Goal: Task Accomplishment & Management: Complete application form

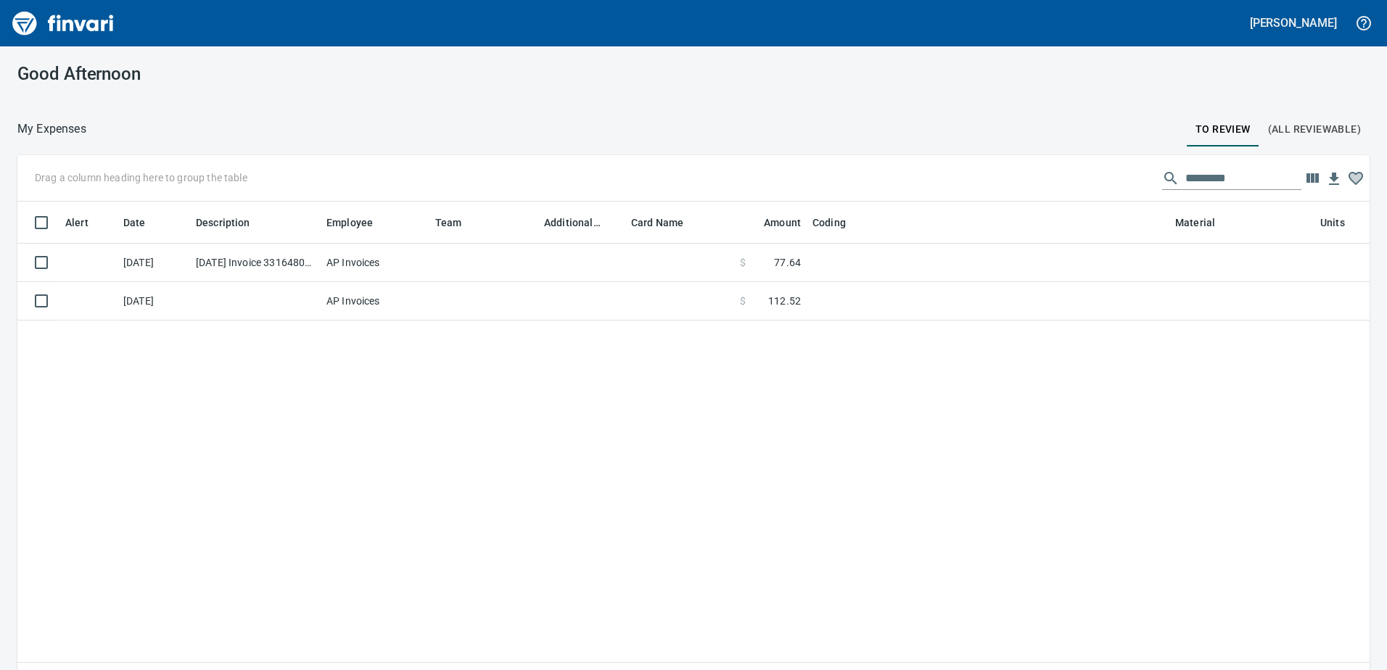
scroll to position [489, 1330]
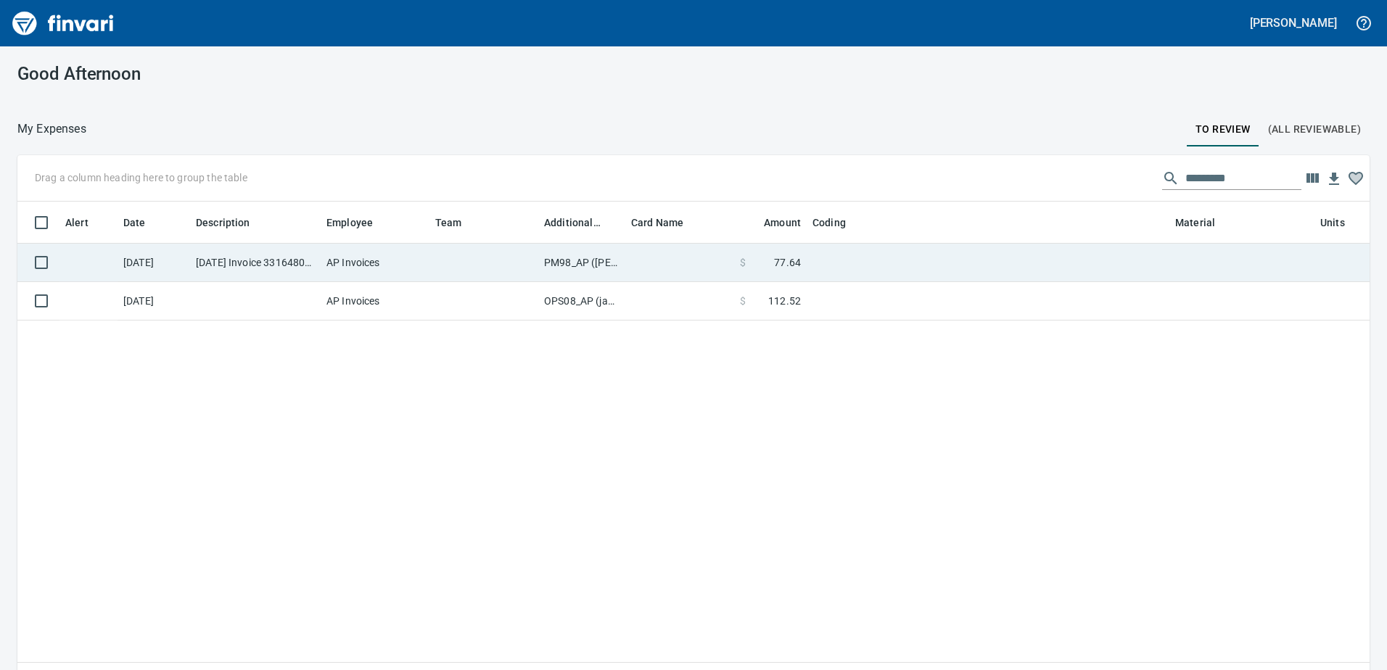
click at [562, 263] on td "PM98_AP ([PERSON_NAME], [PERSON_NAME])" at bounding box center [581, 263] width 87 height 38
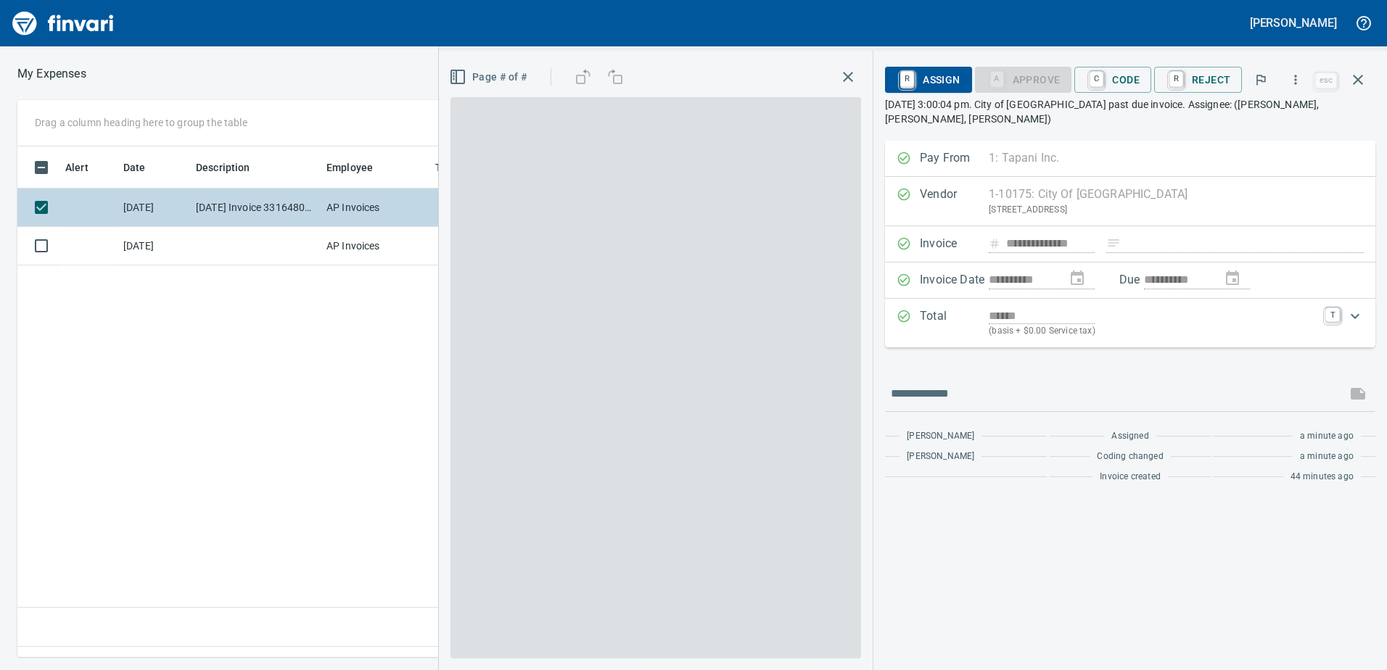
scroll to position [489, 978]
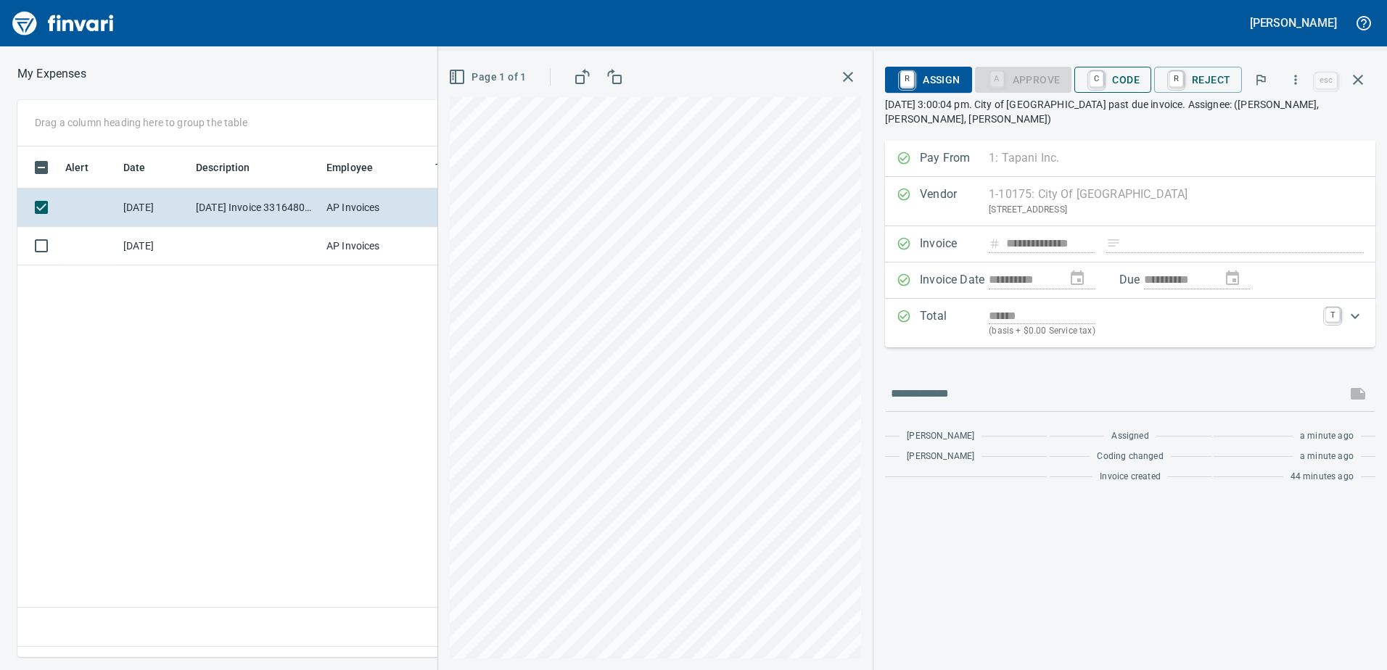
click at [1130, 81] on span "C Code" at bounding box center [1113, 79] width 54 height 25
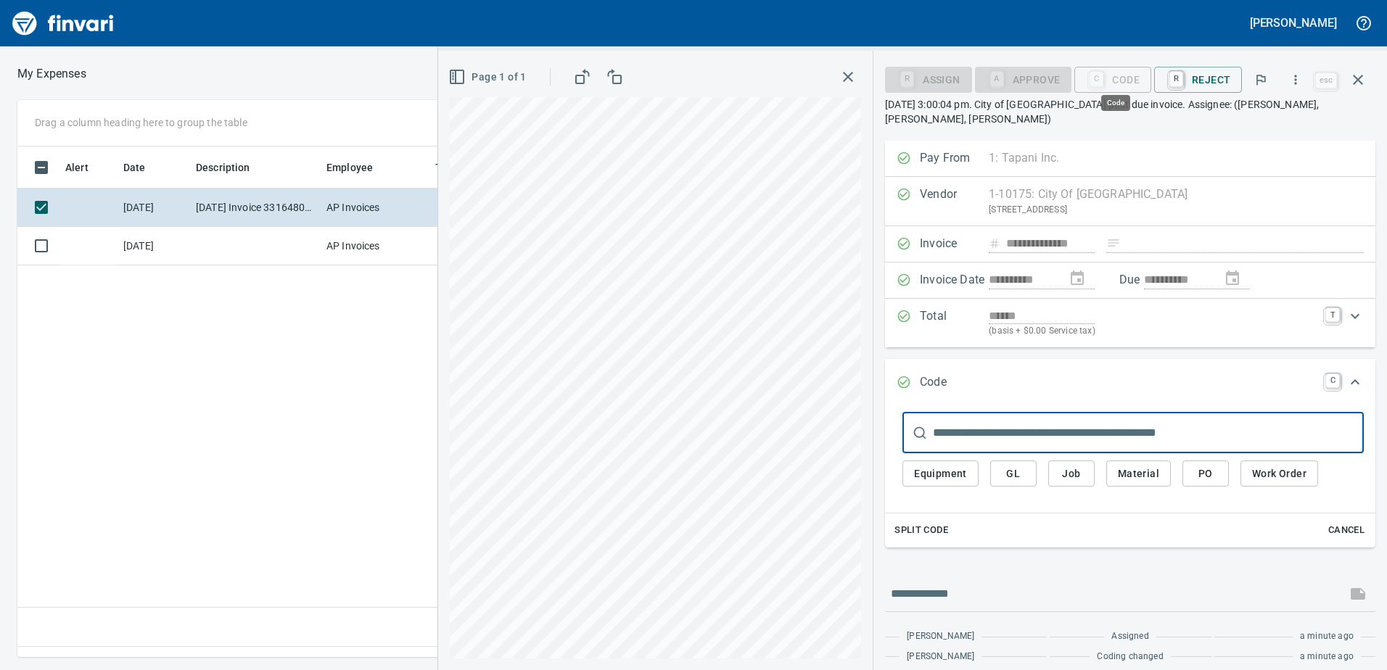
click at [1022, 465] on span "GL" at bounding box center [1013, 474] width 23 height 18
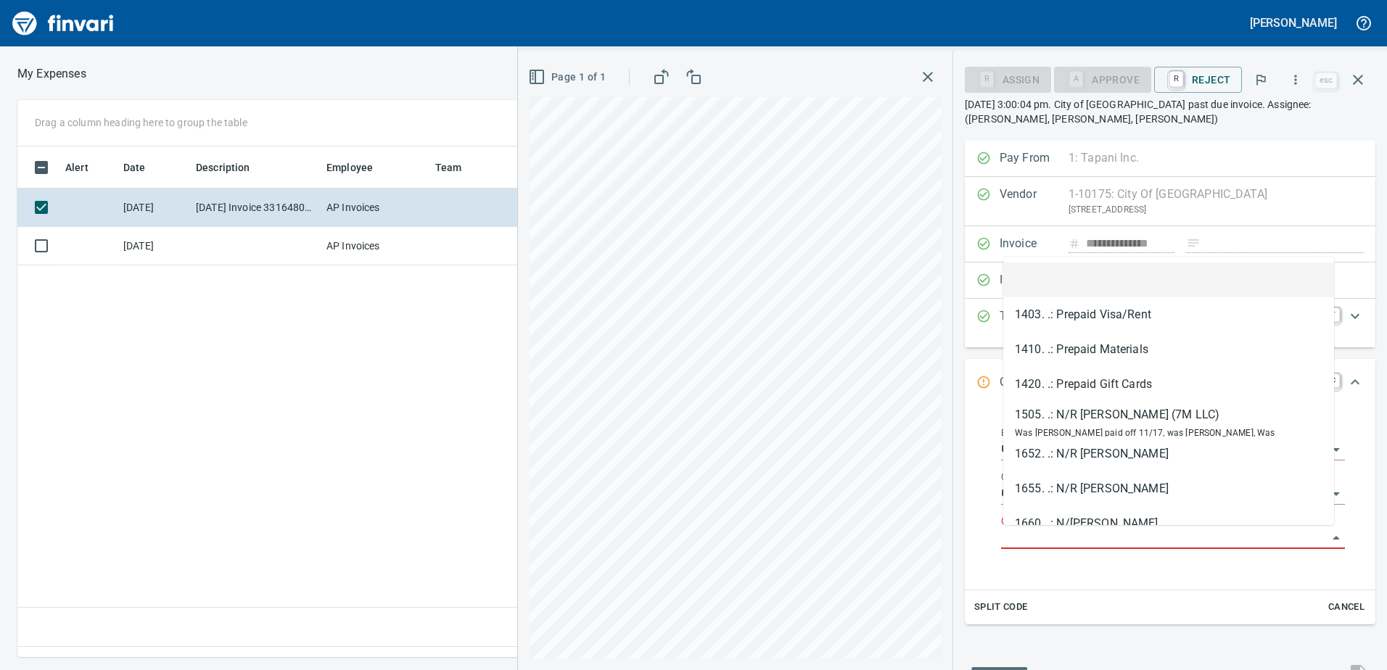
click at [1062, 535] on input "GL Account" at bounding box center [1164, 538] width 326 height 20
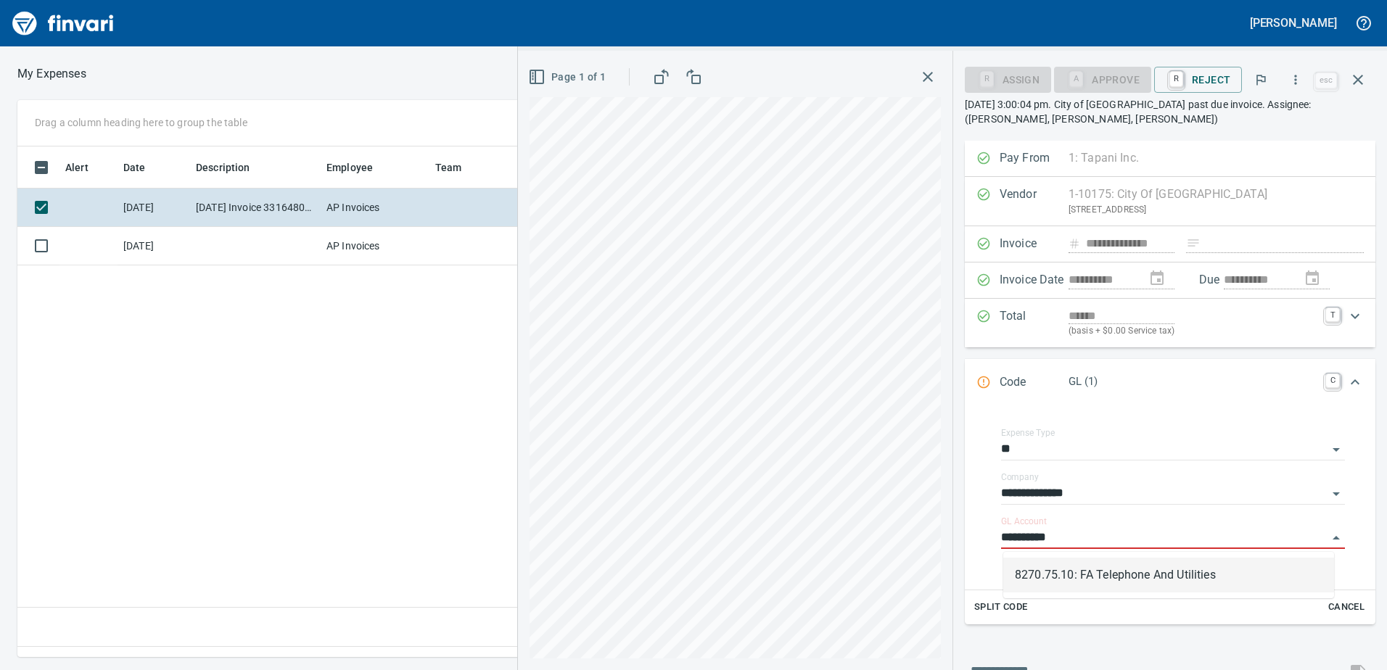
click at [1077, 573] on li "8270.75.10: FA Telephone And Utilities" at bounding box center [1168, 575] width 331 height 35
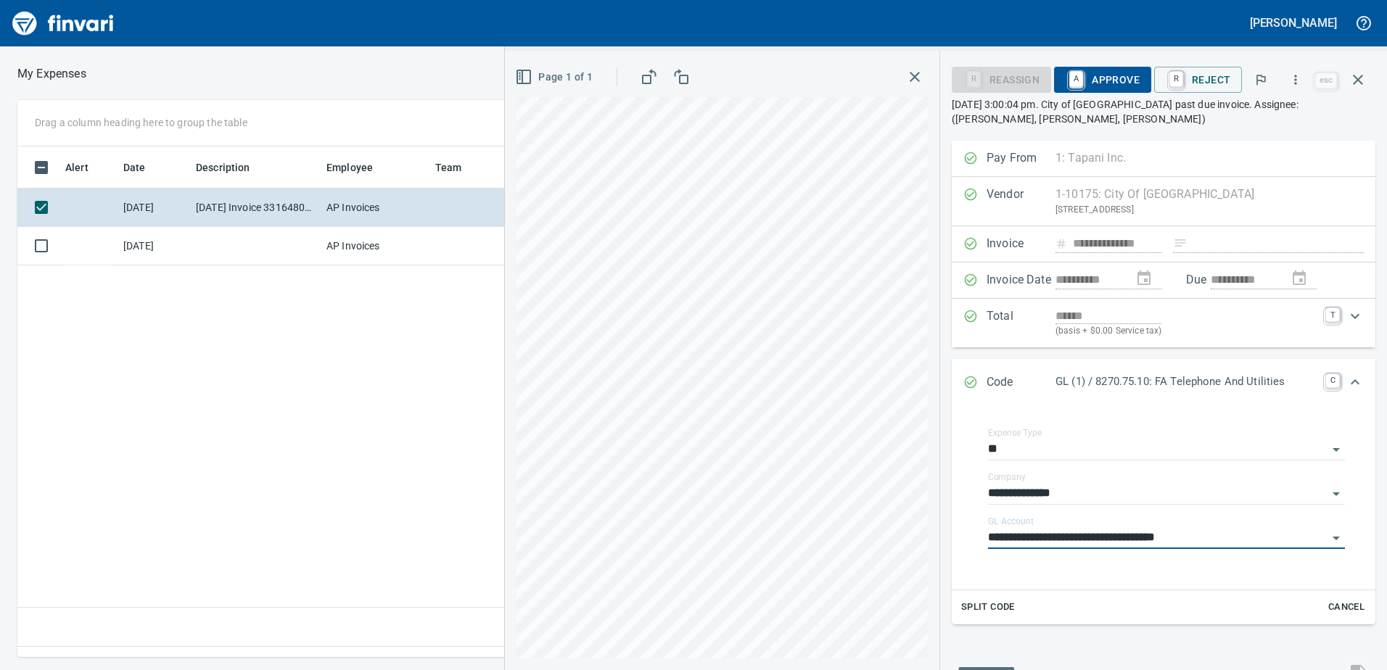
type input "**********"
click at [1101, 72] on span "A Approve" at bounding box center [1102, 79] width 74 height 25
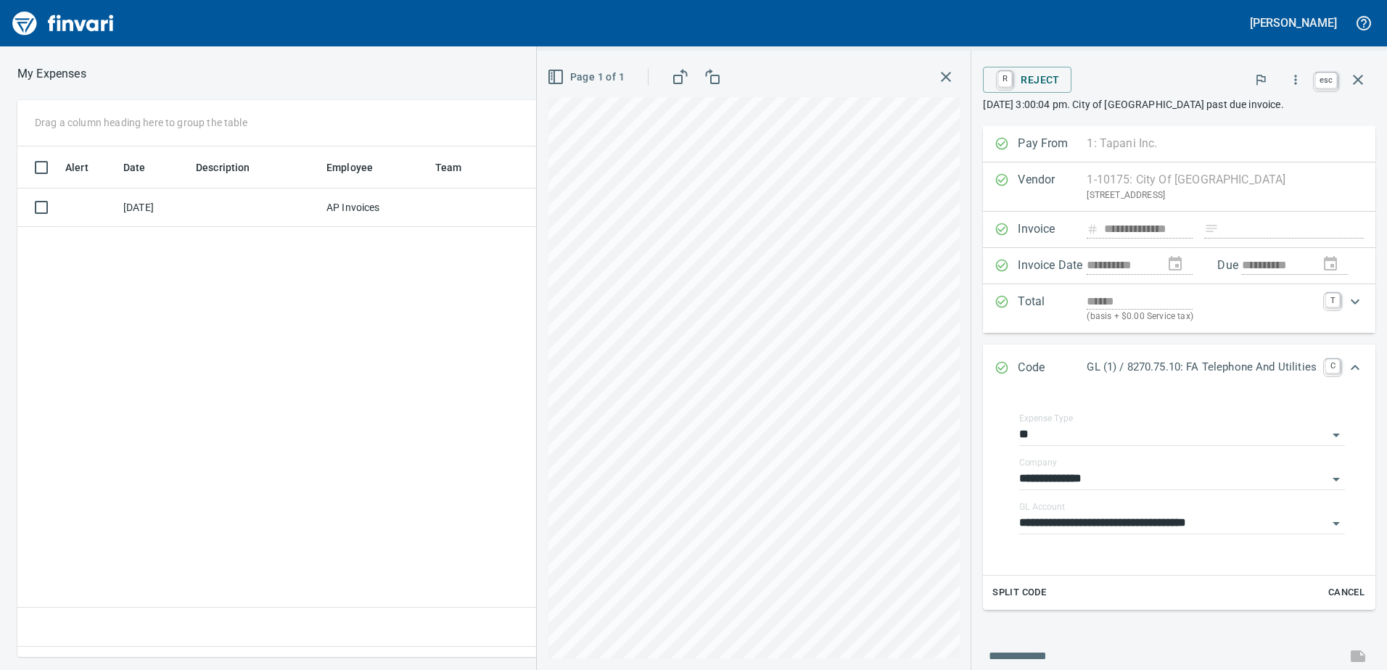
click at [1363, 80] on icon "button" at bounding box center [1357, 79] width 17 height 17
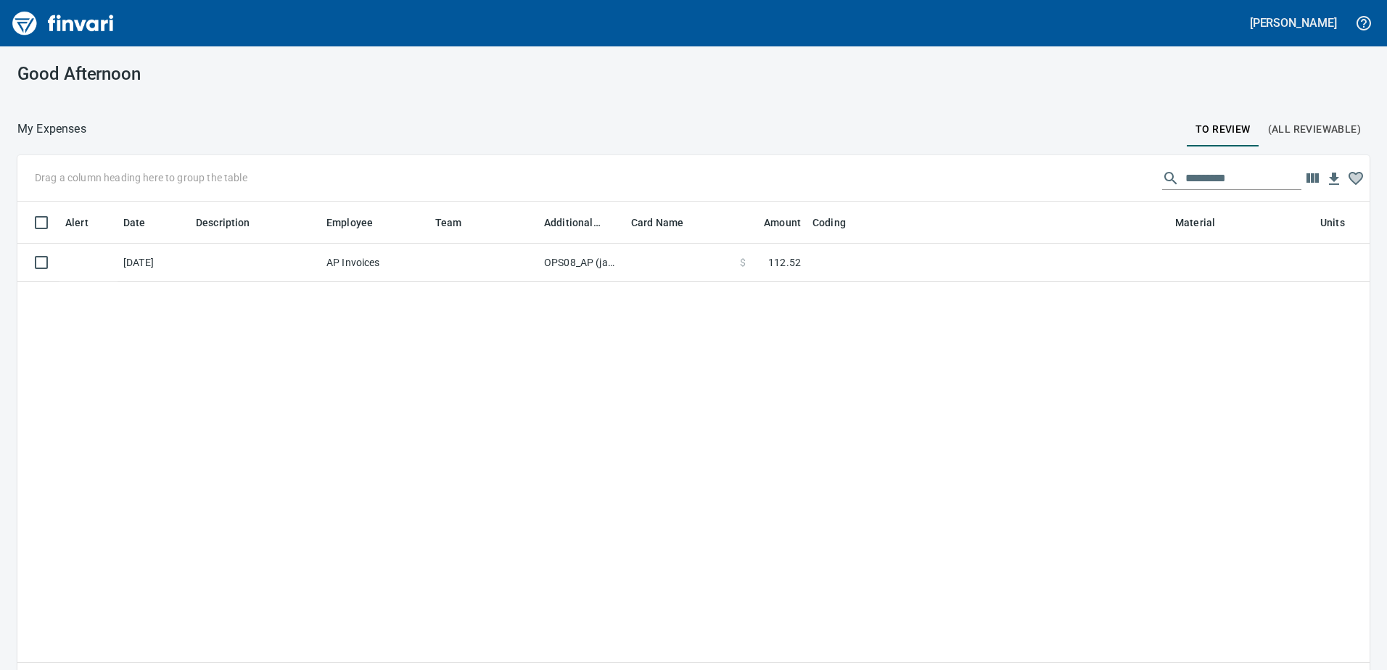
scroll to position [1, 1]
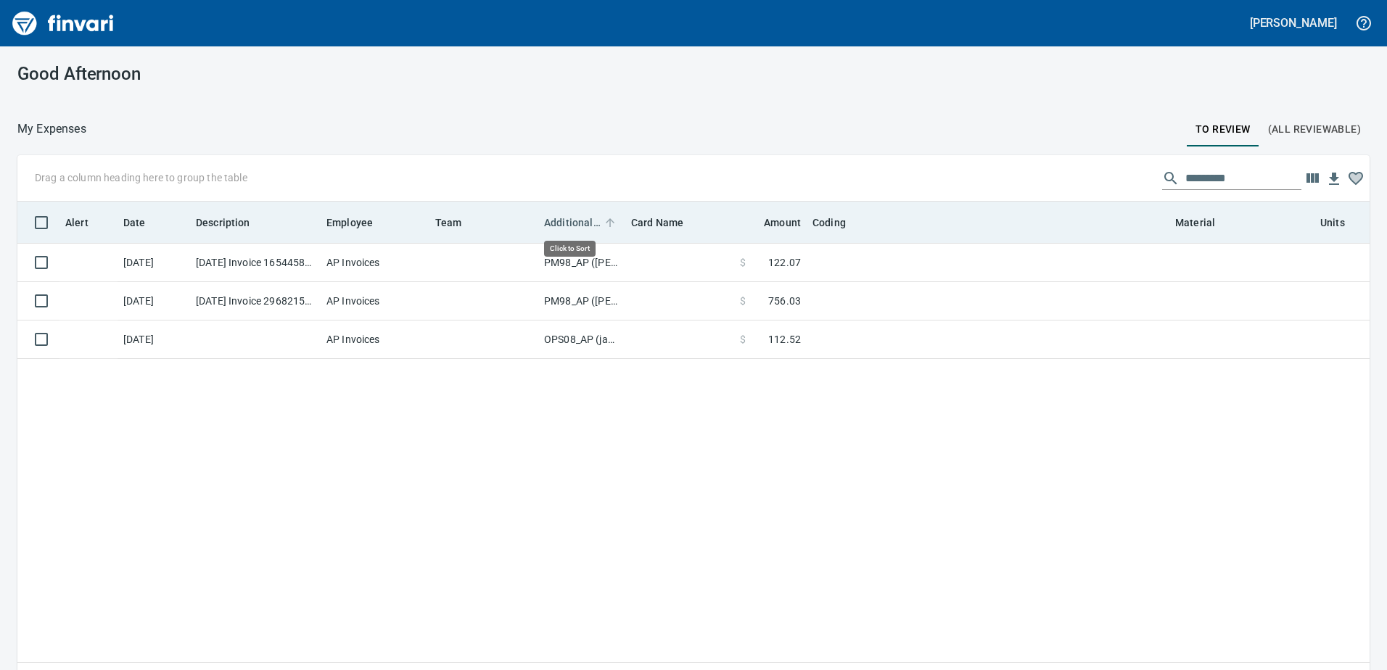
click at [564, 220] on span "Additional Reviewer" at bounding box center [572, 222] width 57 height 17
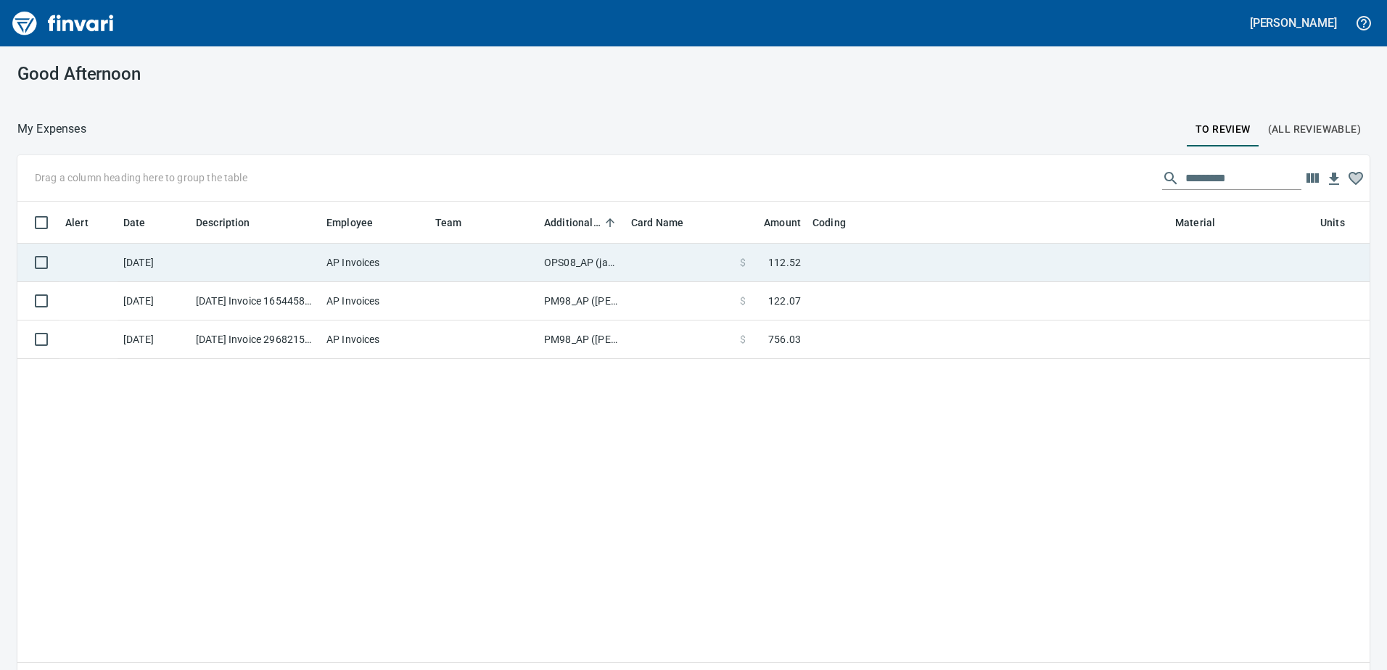
click at [571, 260] on td "OPS08_AP (janettep, samr)" at bounding box center [581, 263] width 87 height 38
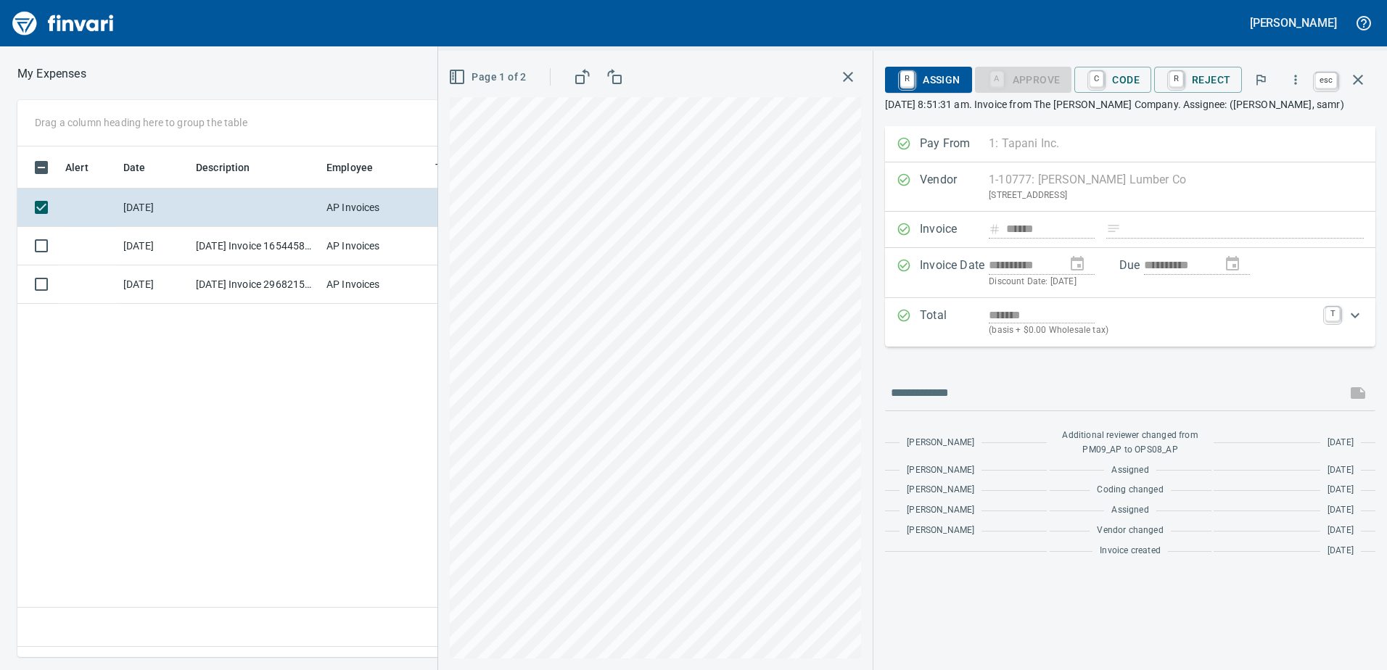
scroll to position [489, 978]
click at [1356, 74] on icon "button" at bounding box center [1357, 79] width 17 height 17
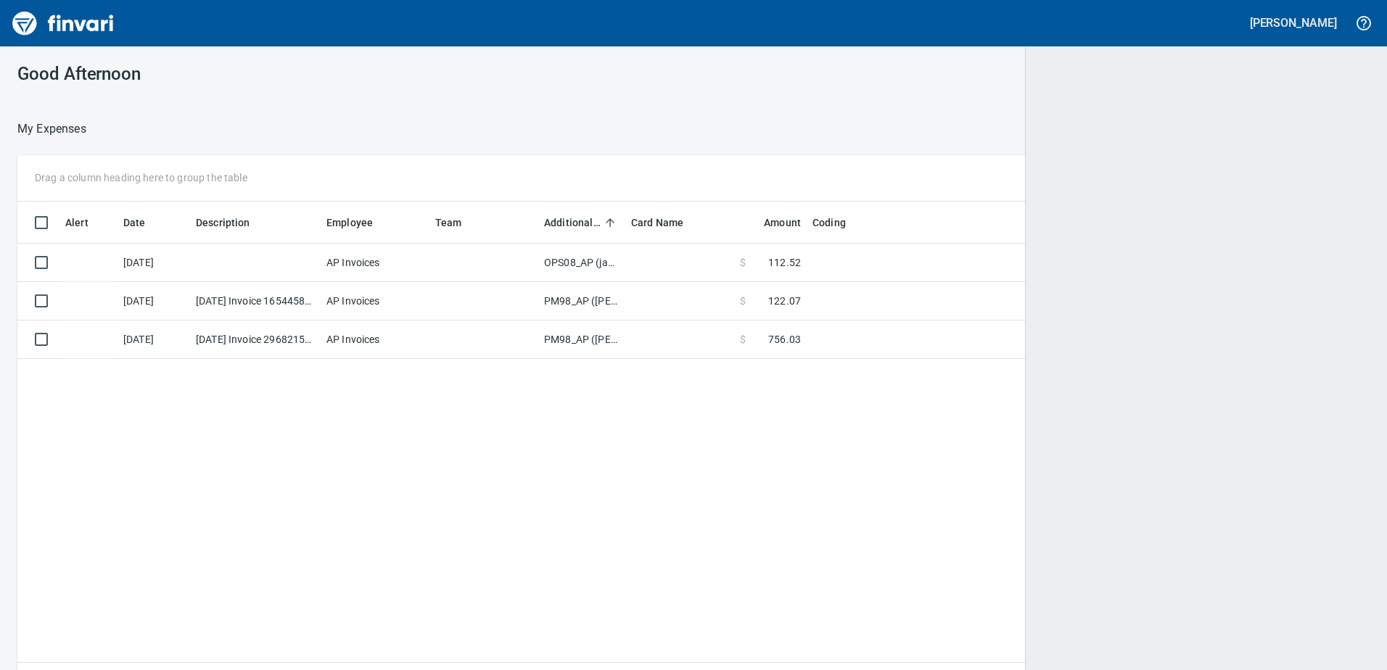
scroll to position [1, 1]
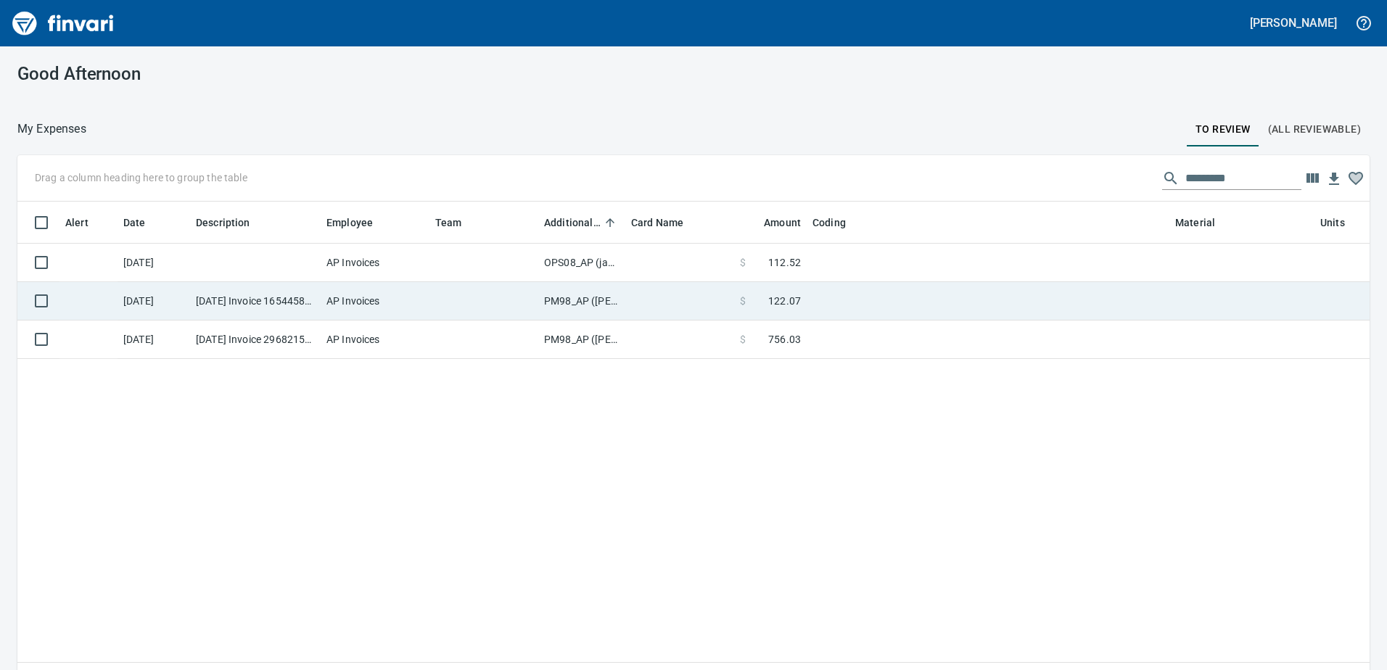
click at [567, 302] on td "PM98_AP ([PERSON_NAME], [PERSON_NAME])" at bounding box center [581, 301] width 87 height 38
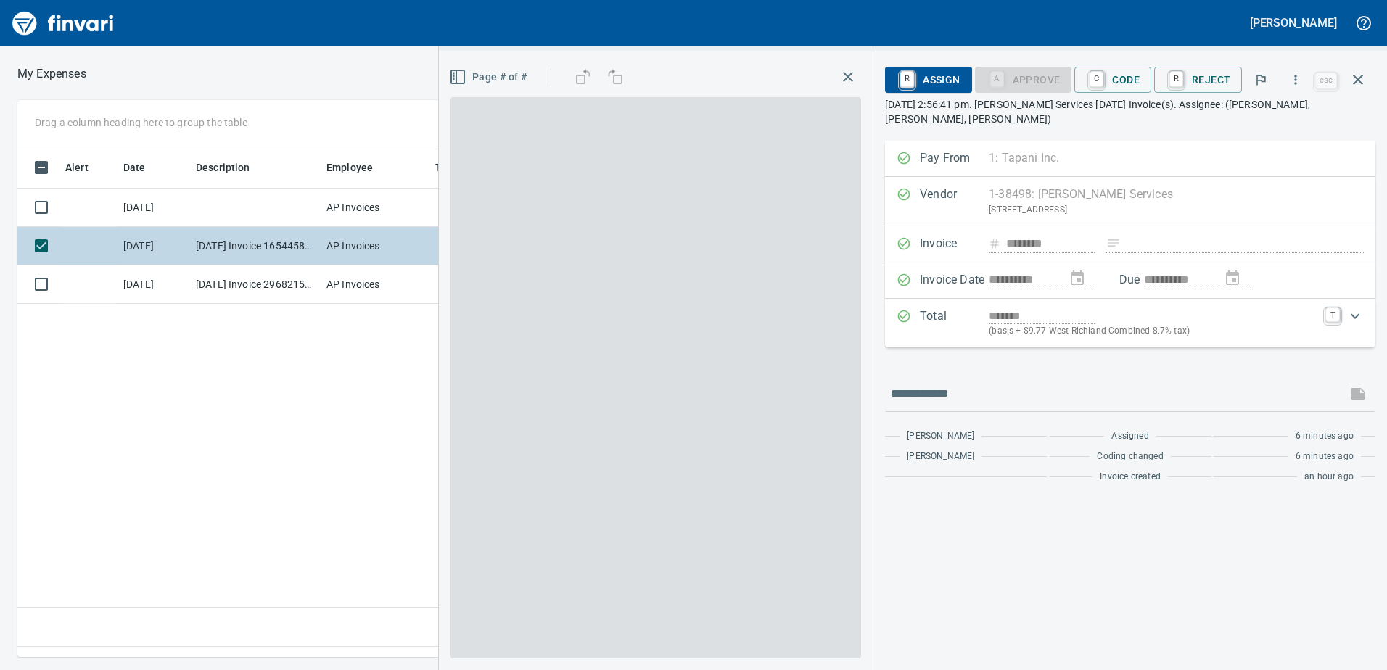
scroll to position [489, 978]
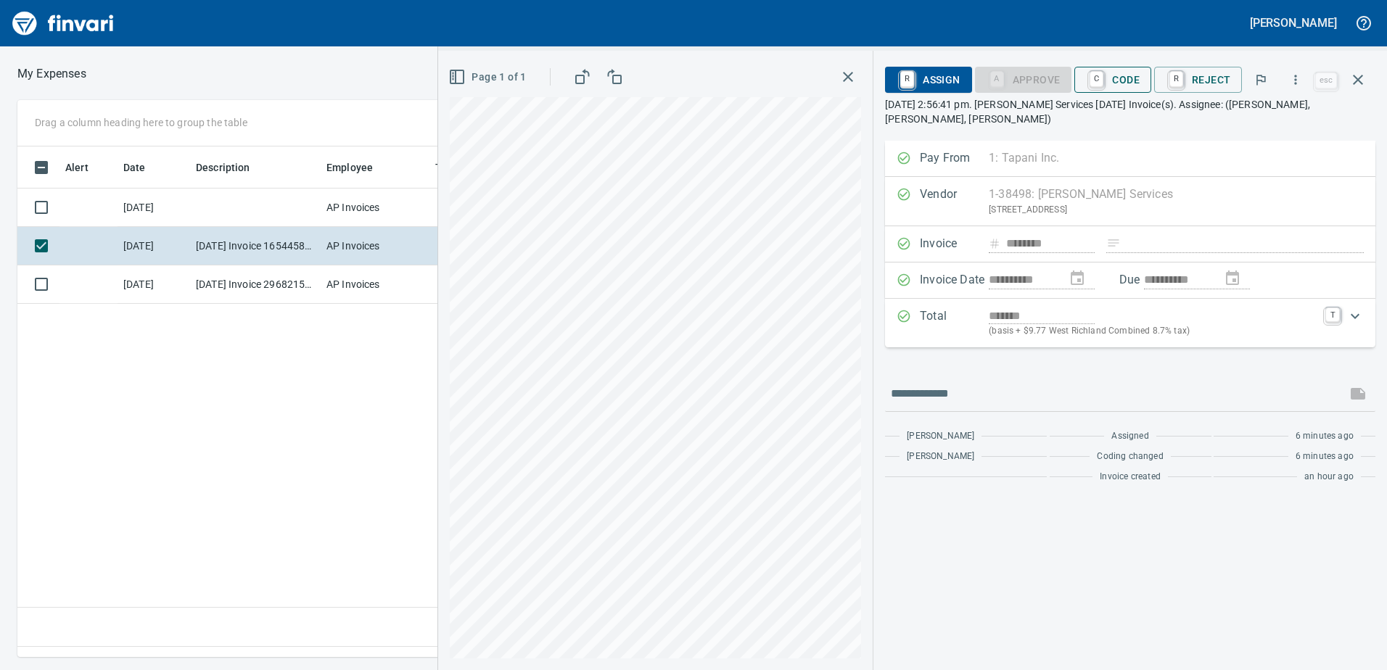
click at [1119, 83] on span "C Code" at bounding box center [1113, 79] width 54 height 25
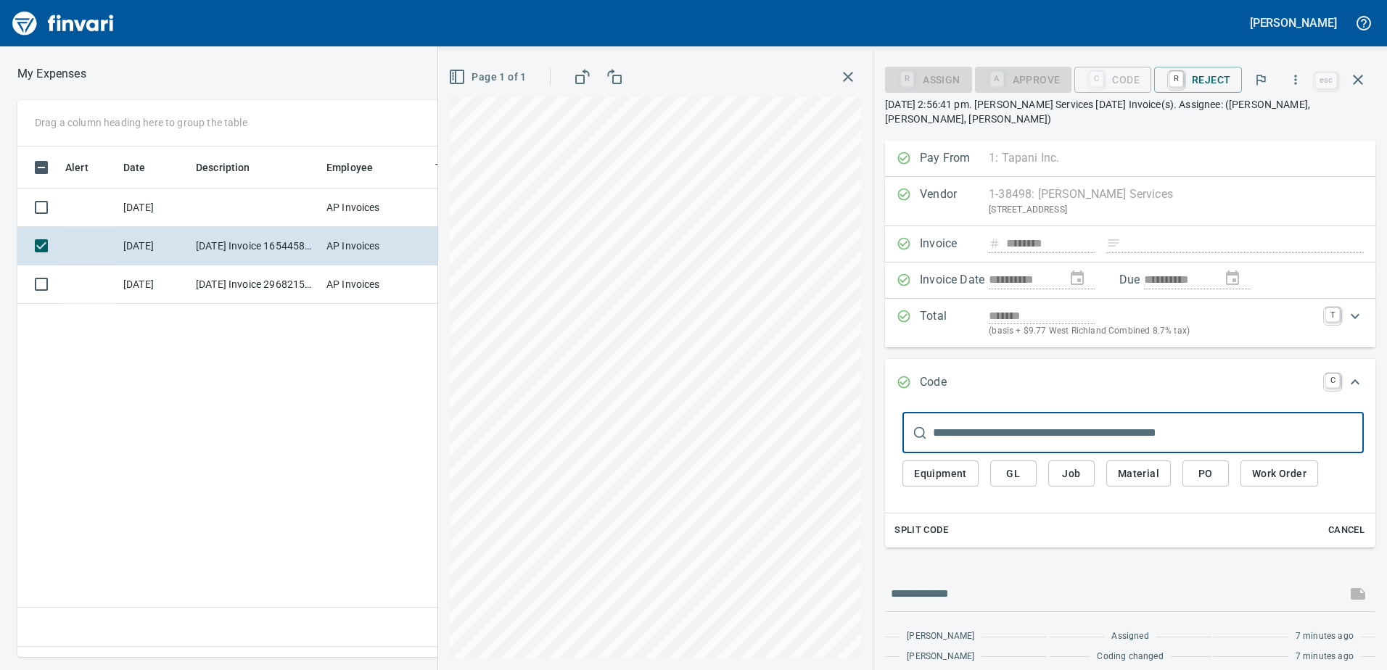
click at [952, 478] on span "Equipment" at bounding box center [940, 474] width 53 height 18
click at [943, 478] on span "Equipment" at bounding box center [940, 474] width 53 height 18
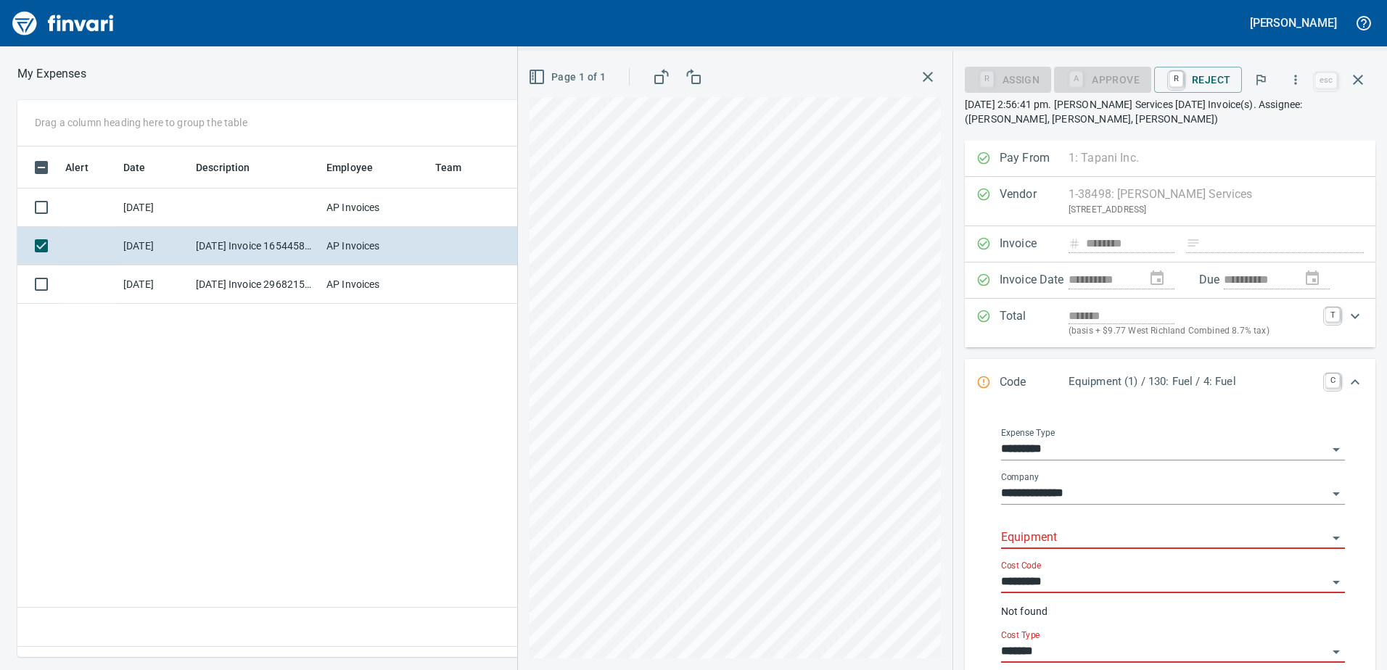
click at [1043, 541] on input "Equipment" at bounding box center [1164, 538] width 326 height 20
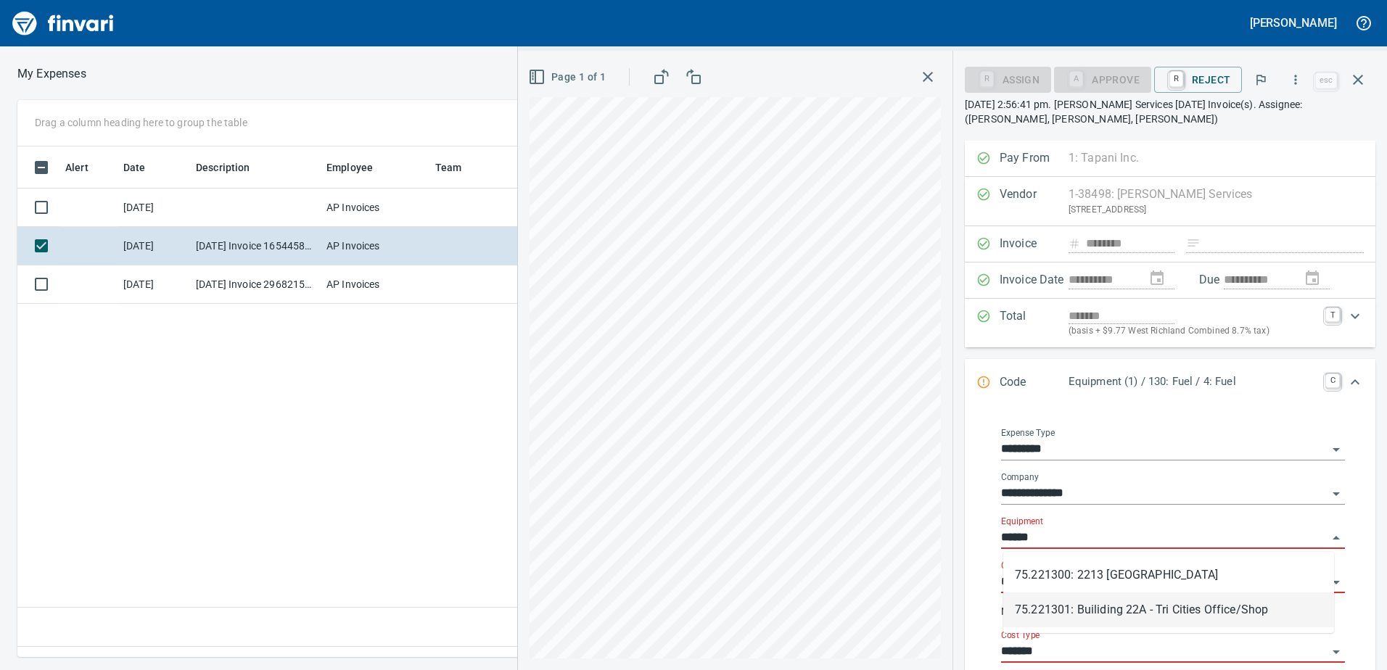
click at [1151, 611] on li "75.221301: Builiding 22A - Tri Cities Office/Shop" at bounding box center [1168, 610] width 331 height 35
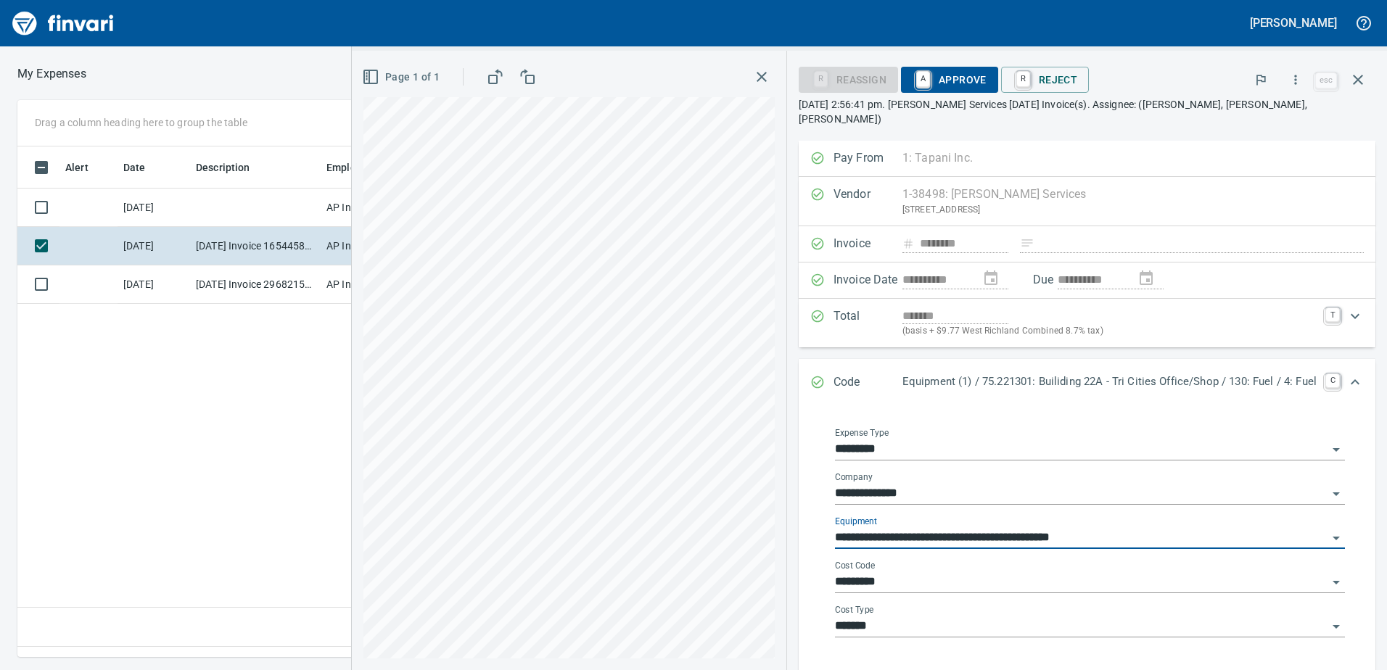
type input "**********"
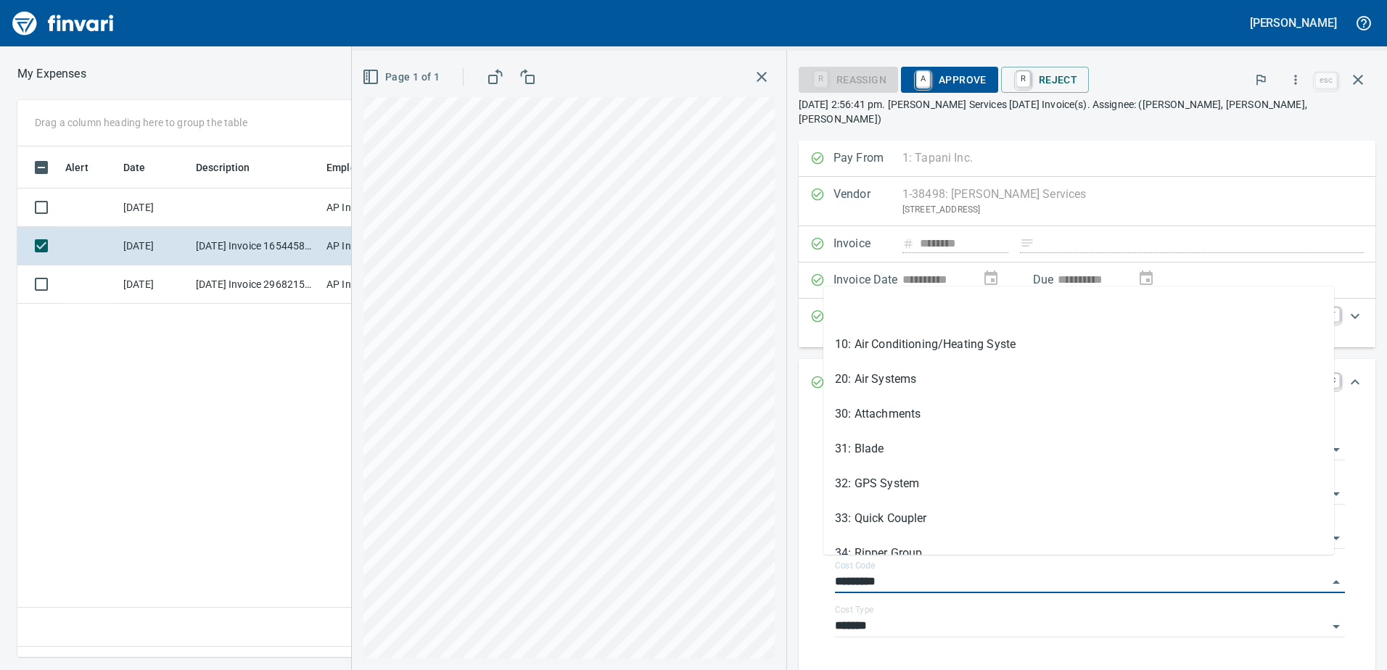
drag, startPoint x: 892, startPoint y: 565, endPoint x: 796, endPoint y: 558, distance: 96.7
click at [798, 558] on div "**********" at bounding box center [1086, 542] width 577 height 271
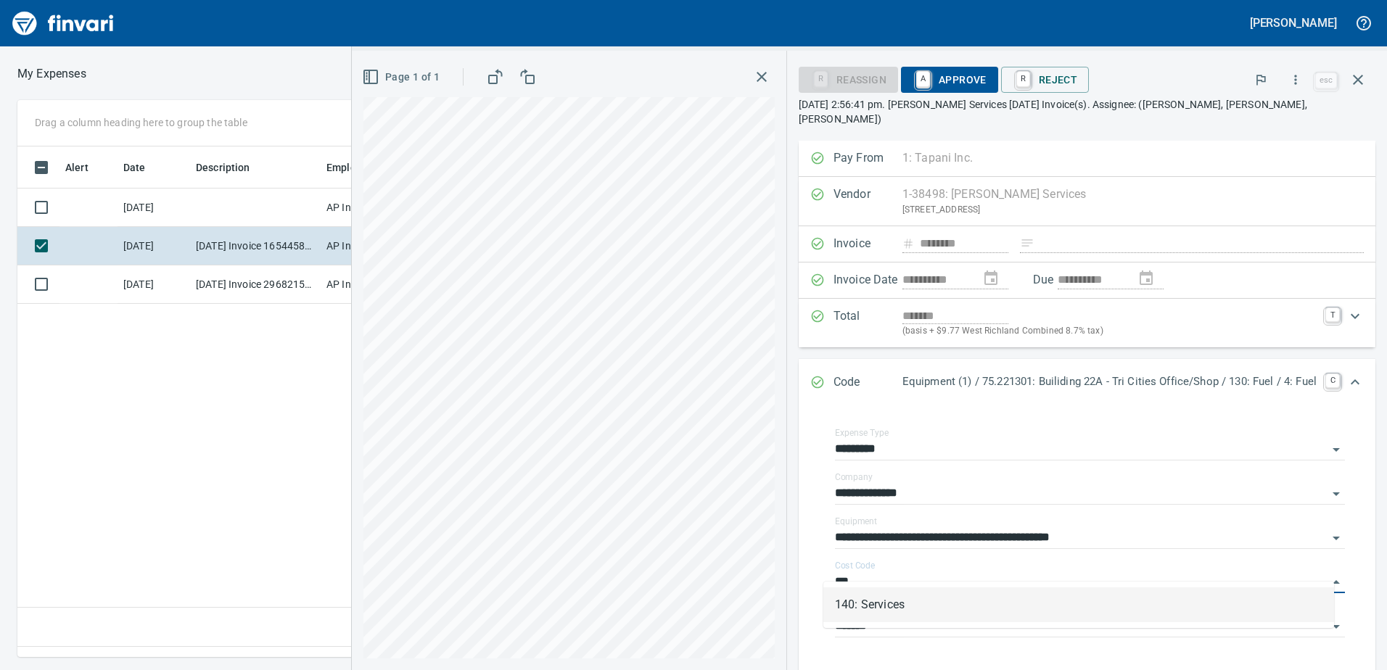
click at [861, 607] on li "140: Services" at bounding box center [1078, 604] width 511 height 35
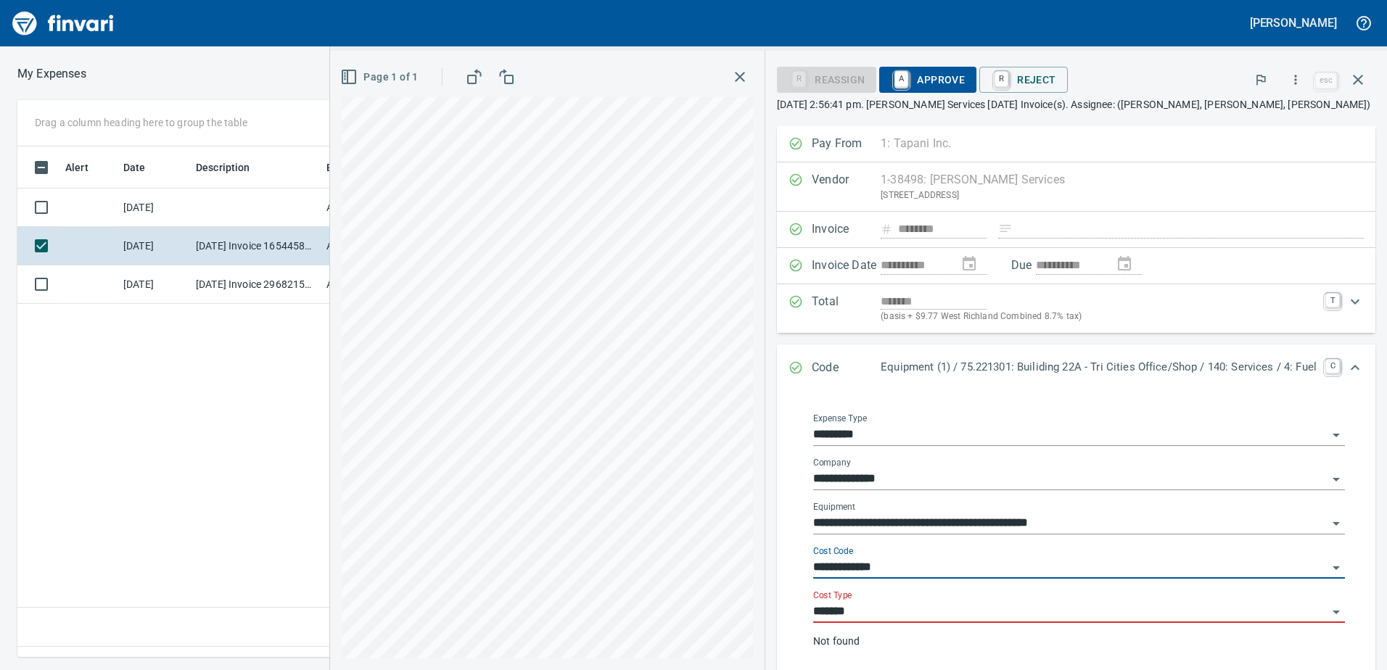
type input "**********"
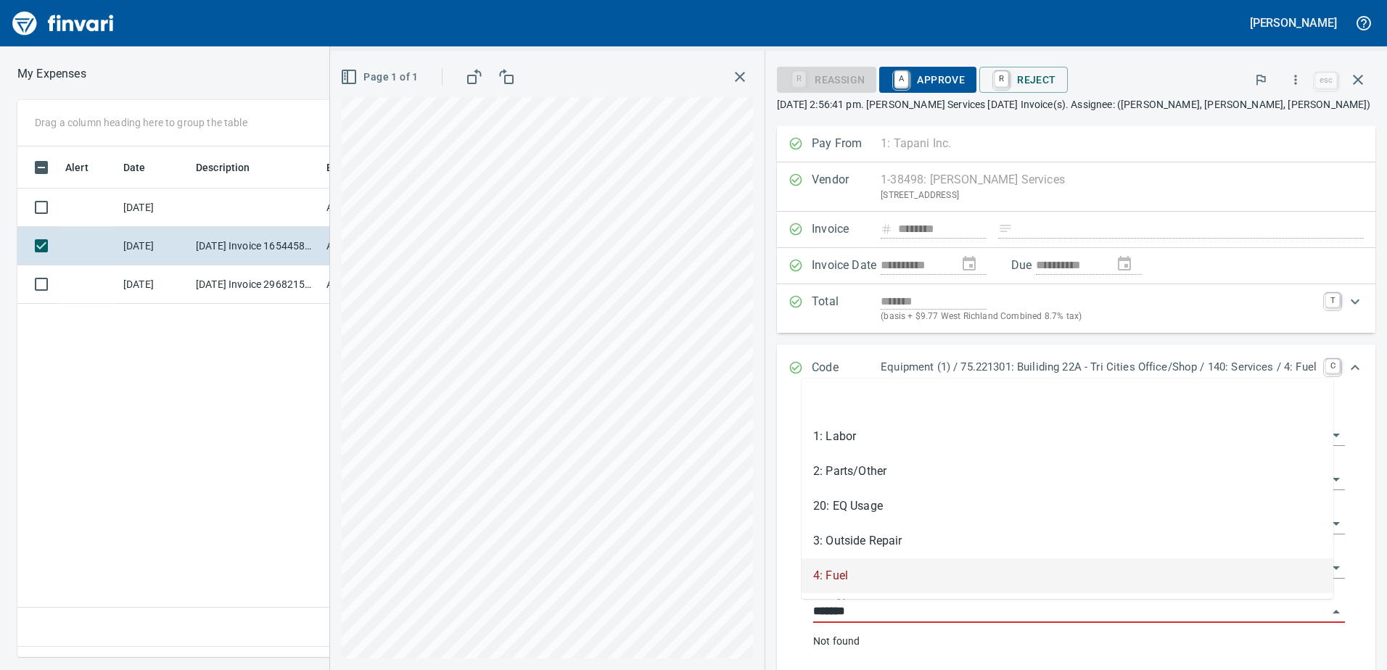
click at [851, 611] on input "*******" at bounding box center [1070, 612] width 514 height 20
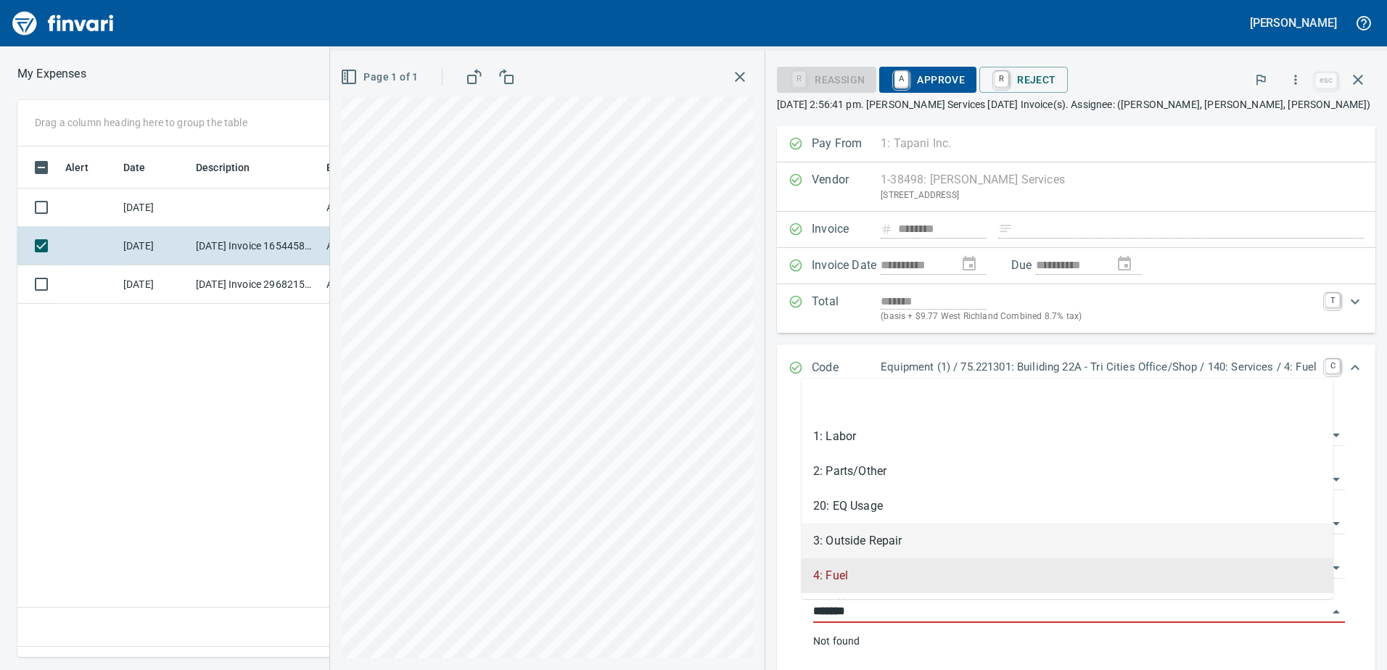
click at [848, 532] on li "3: Outside Repair" at bounding box center [1067, 541] width 532 height 35
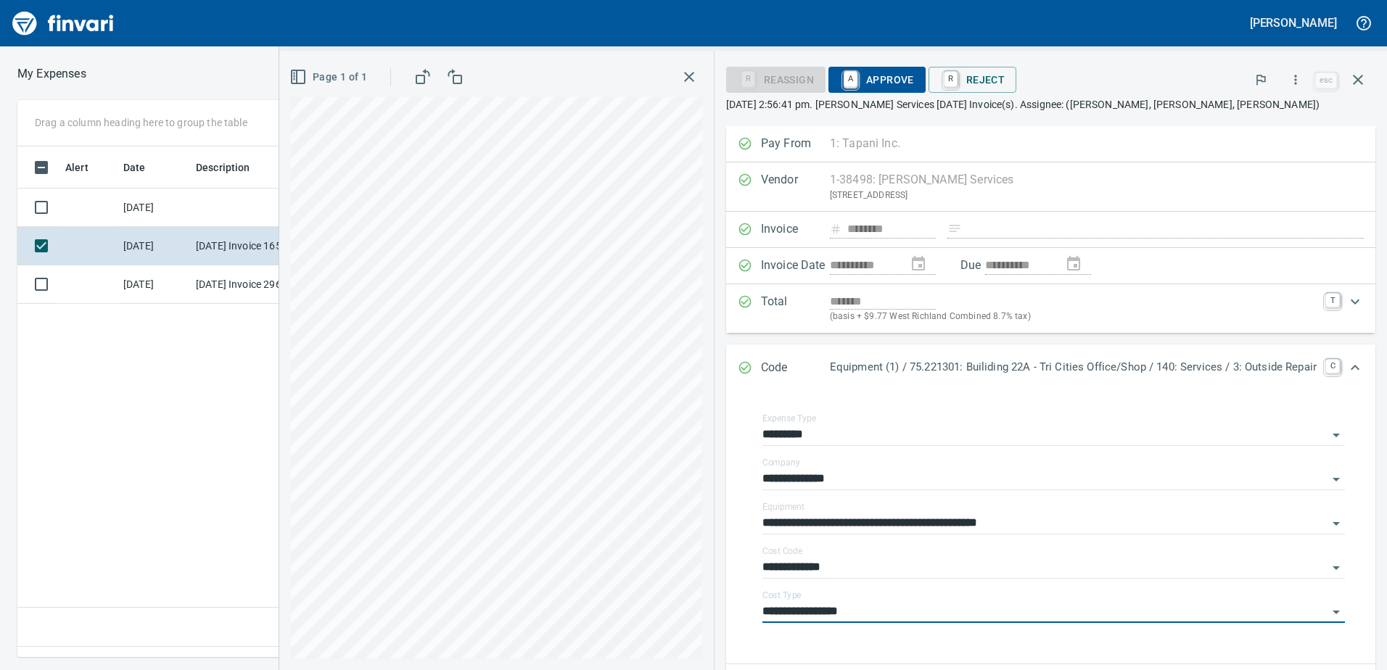
type input "**********"
click at [878, 71] on span "A Approve" at bounding box center [877, 79] width 74 height 25
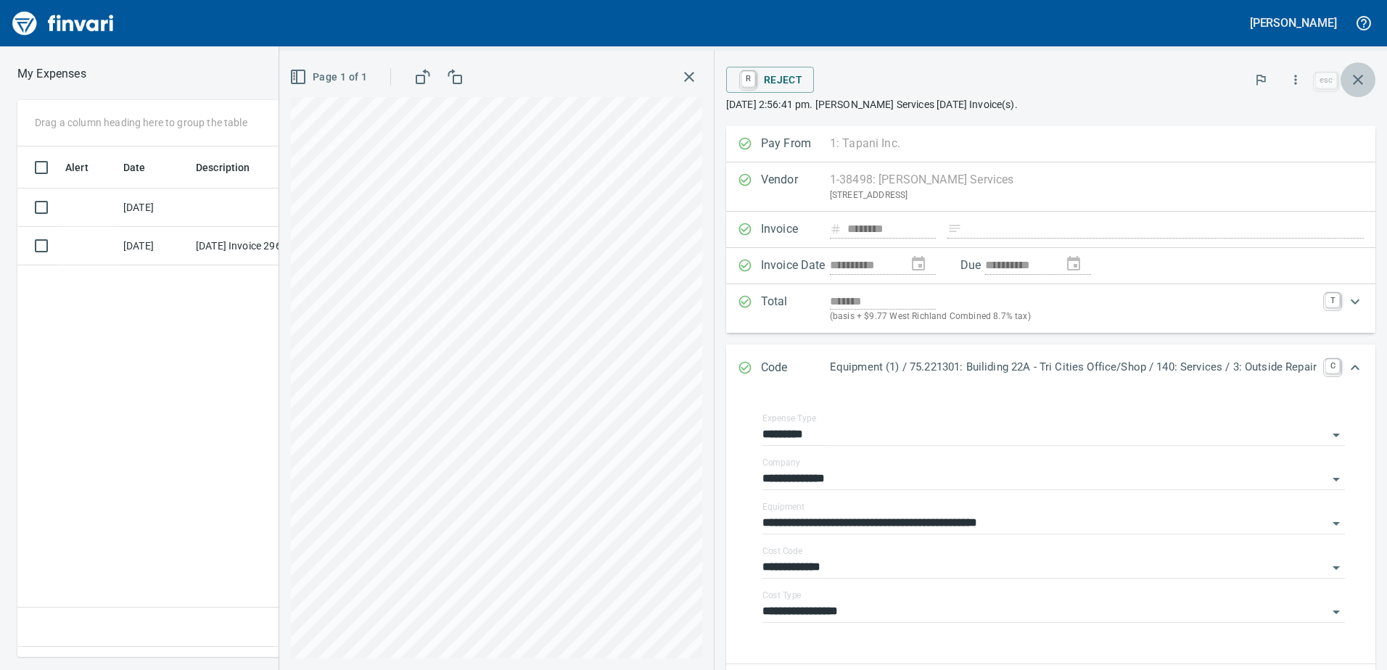
click at [1366, 78] on icon "button" at bounding box center [1357, 79] width 17 height 17
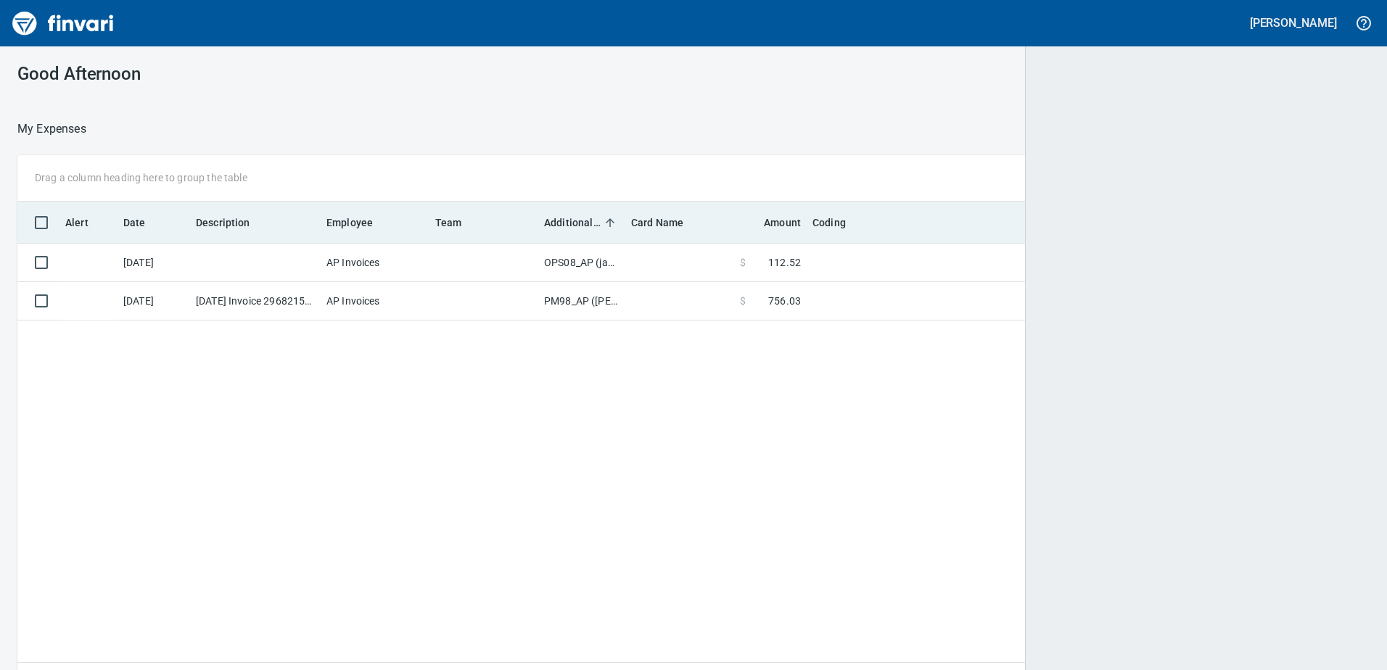
scroll to position [489, 1328]
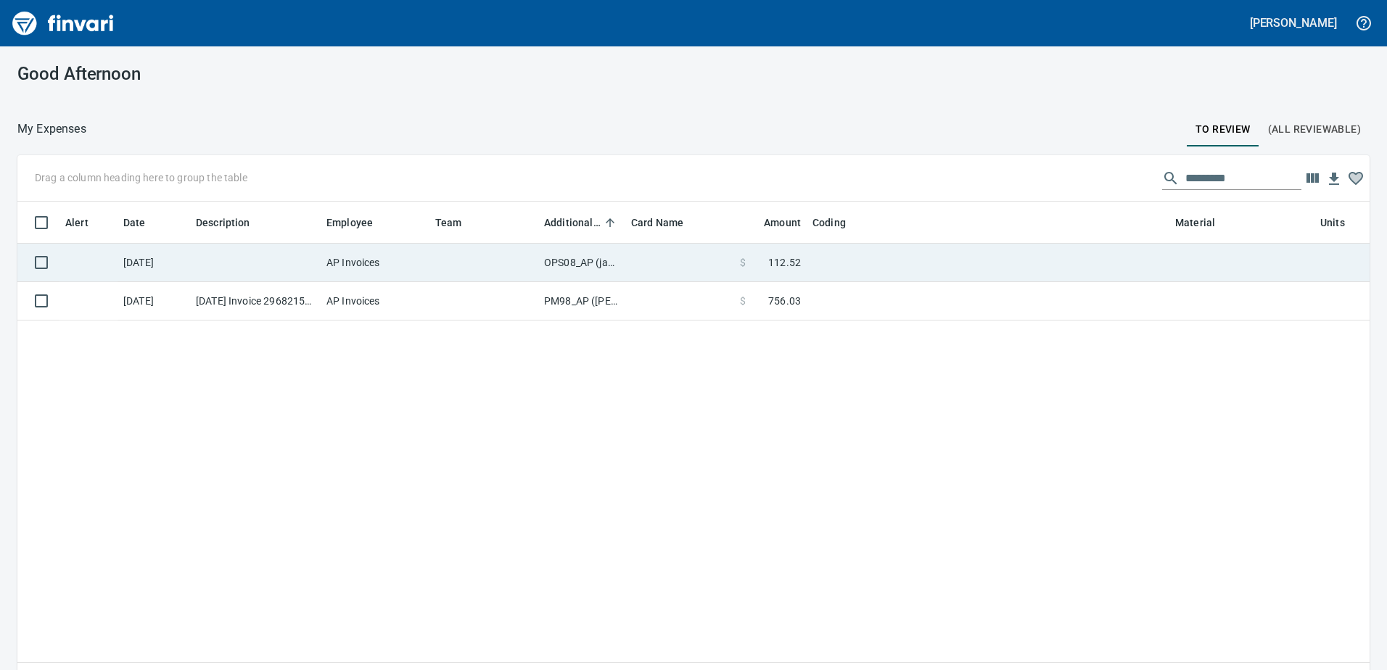
click at [574, 260] on td "OPS08_AP (janettep, samr)" at bounding box center [581, 263] width 87 height 38
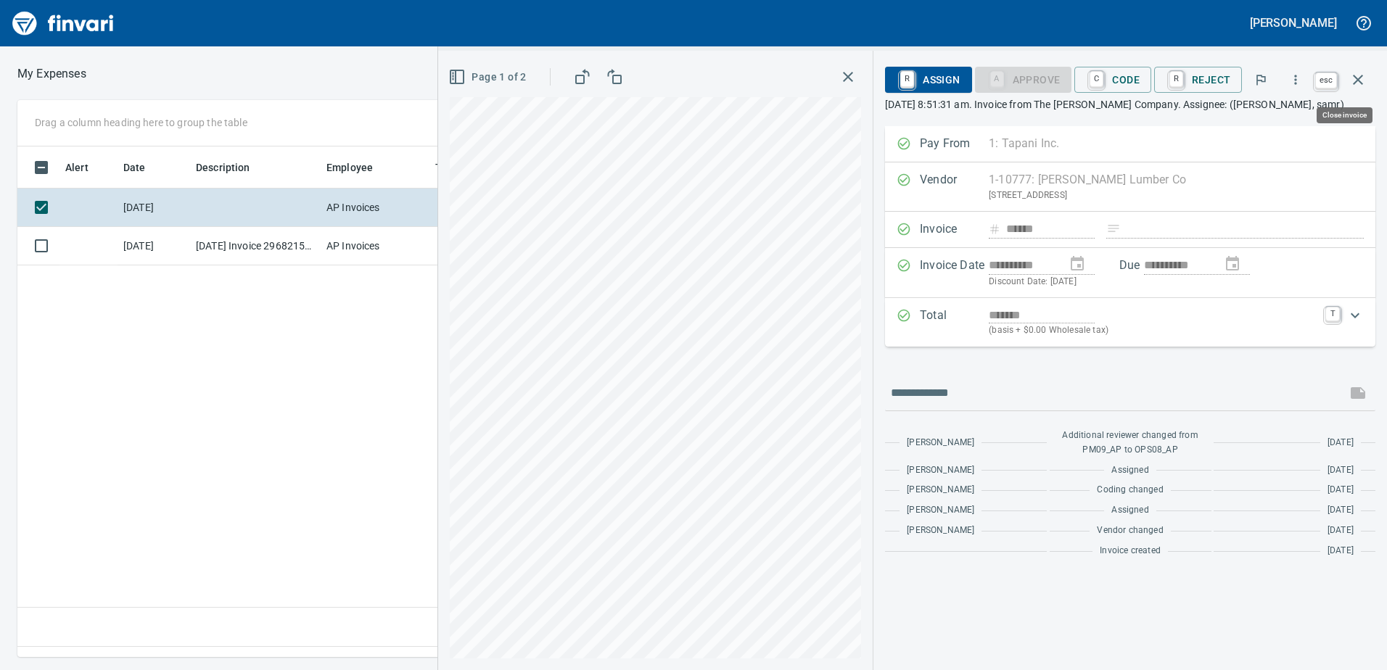
click at [1361, 80] on icon "button" at bounding box center [1357, 79] width 17 height 17
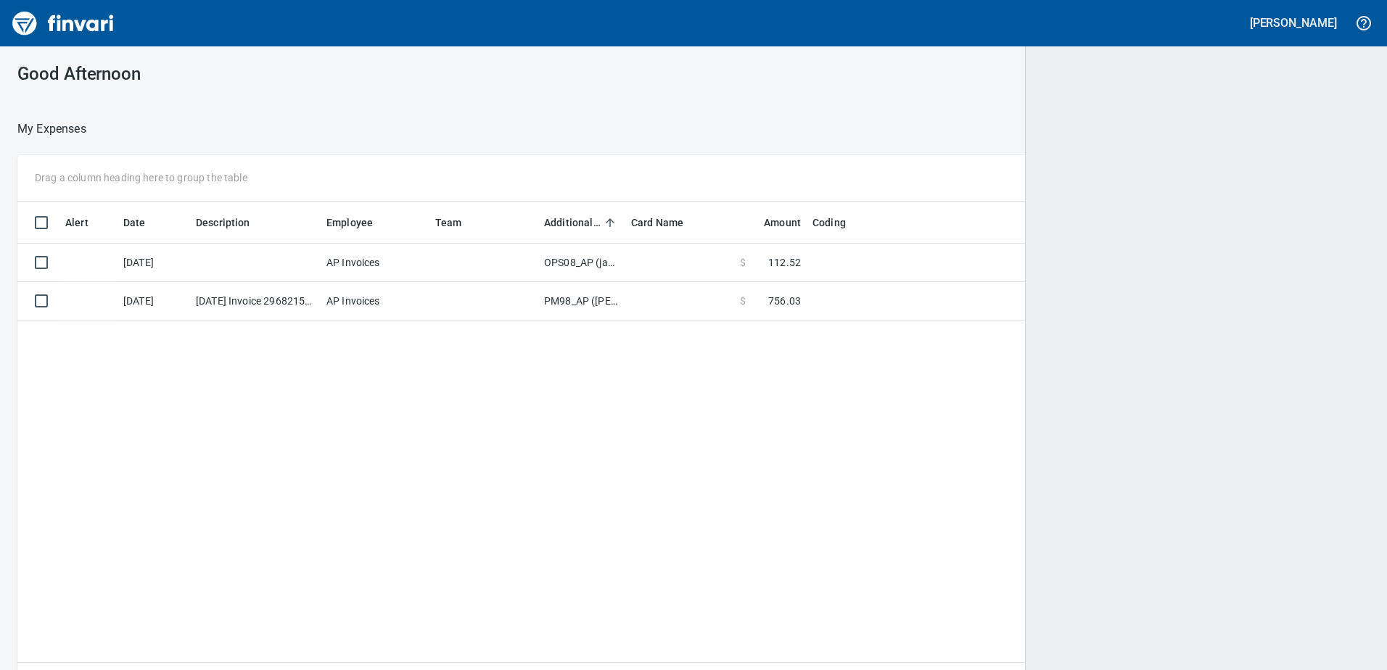
scroll to position [1, 1]
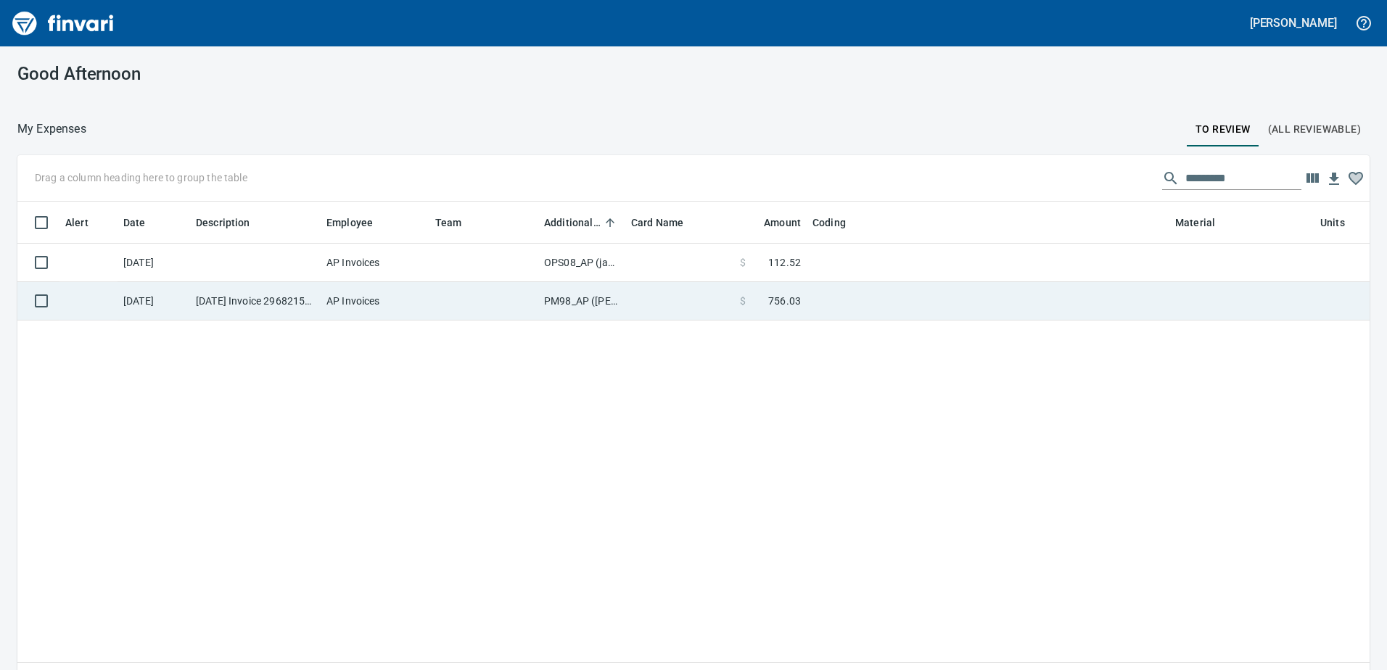
click at [575, 302] on td "PM98_AP ([PERSON_NAME], [PERSON_NAME])" at bounding box center [581, 301] width 87 height 38
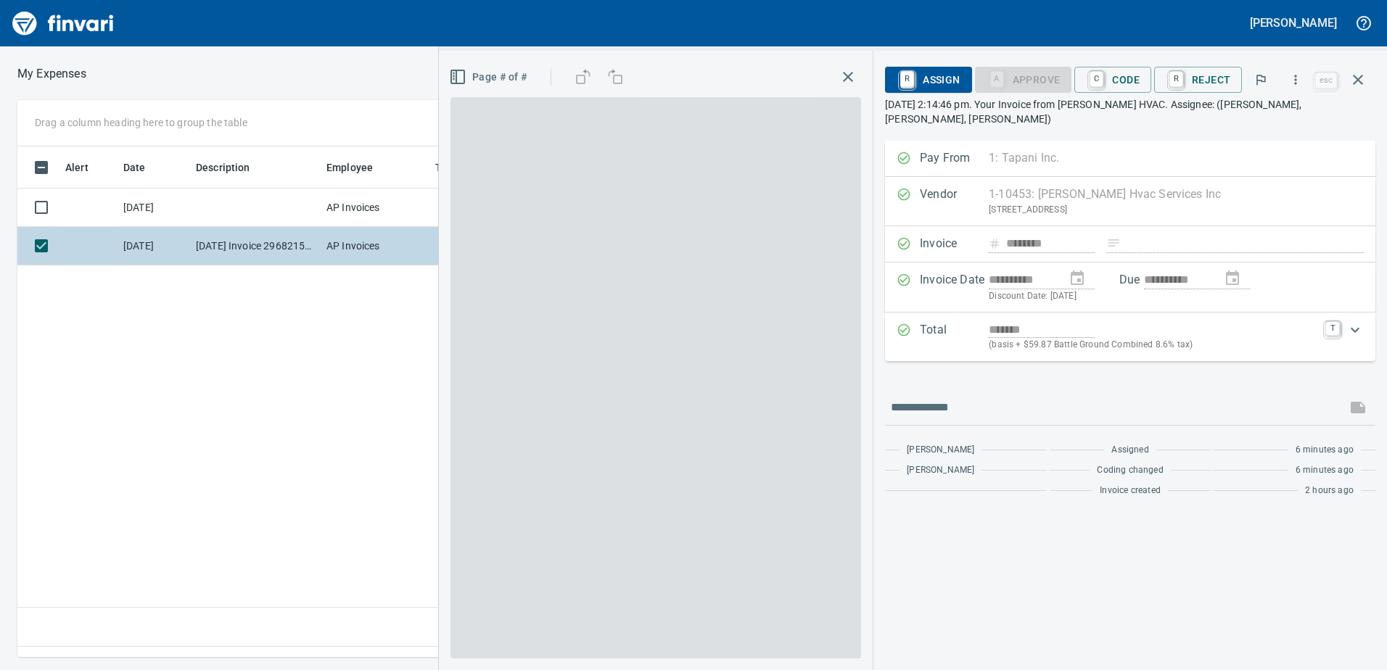
scroll to position [489, 978]
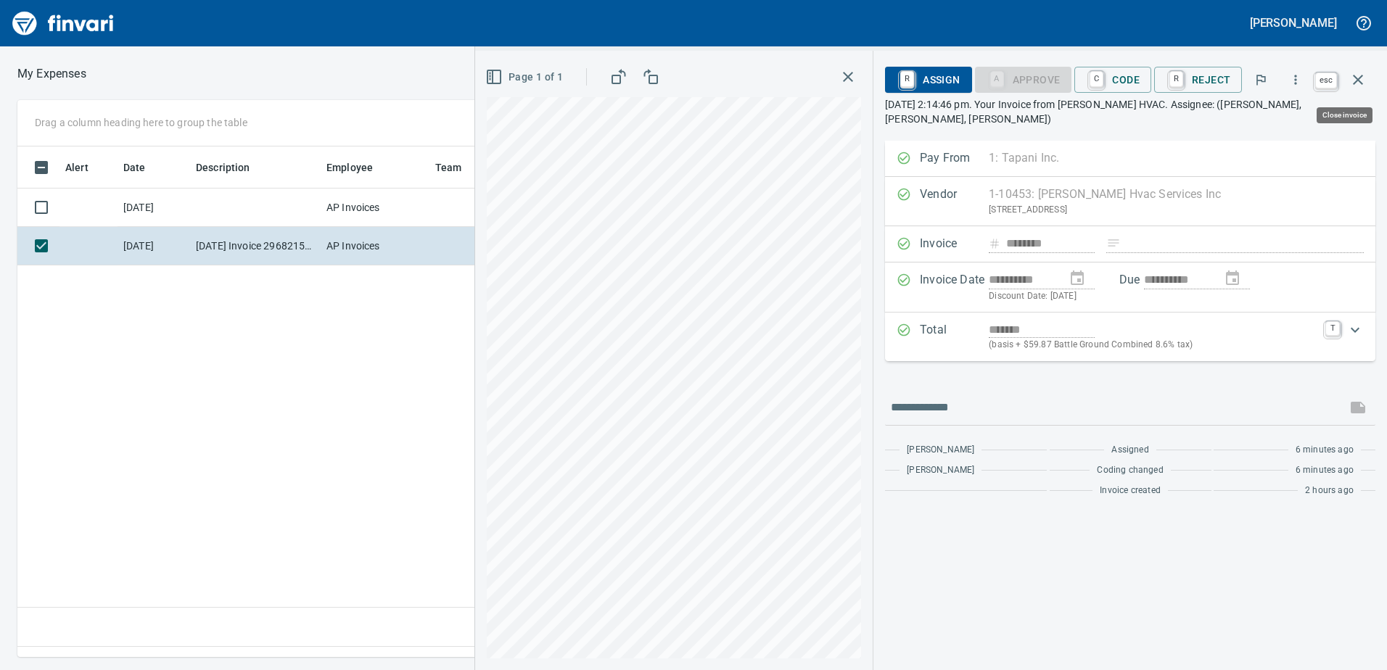
click at [1355, 75] on icon "button" at bounding box center [1357, 79] width 17 height 17
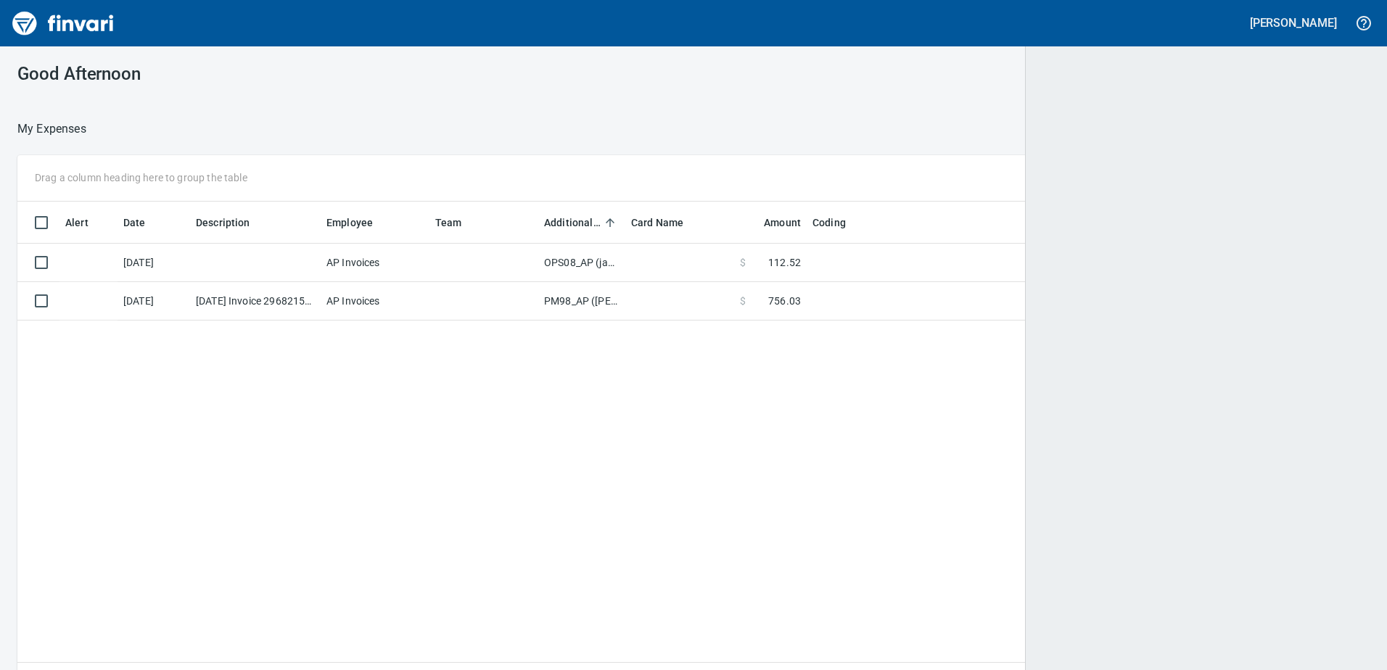
scroll to position [1, 1]
